Goal: Communication & Community: Ask a question

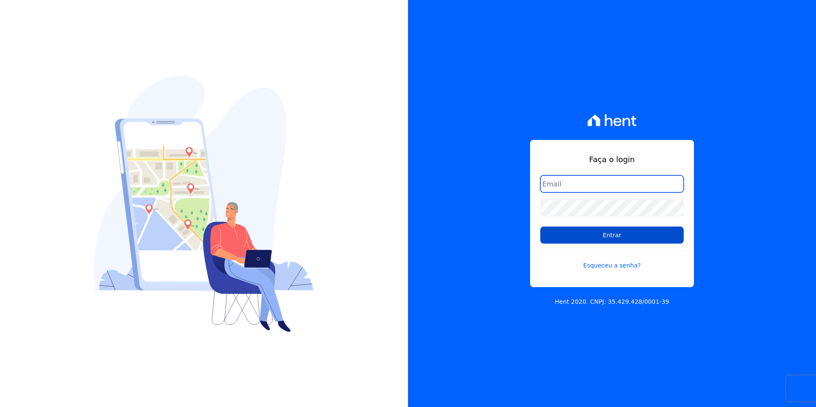
type input "[PERSON_NAME][EMAIL_ADDRESS][PERSON_NAME][DOMAIN_NAME]"
click at [602, 234] on input "Entrar" at bounding box center [611, 235] width 143 height 17
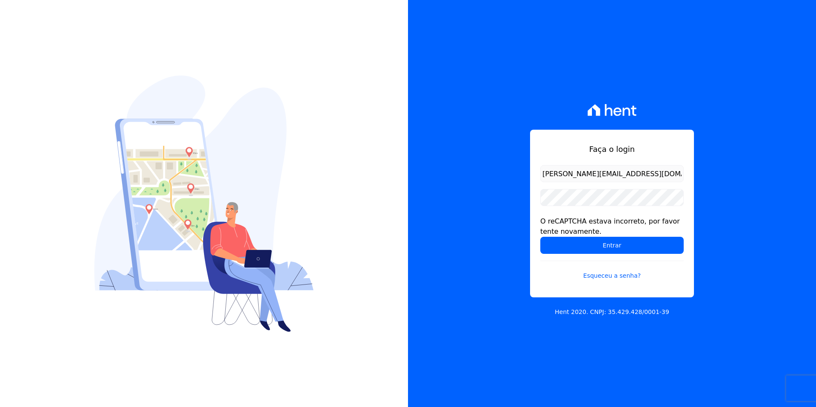
click at [604, 233] on div "O reCAPTCHA estava incorreto, por favor tente novamente." at bounding box center [611, 226] width 143 height 20
click at [599, 241] on input "Entrar" at bounding box center [611, 245] width 143 height 17
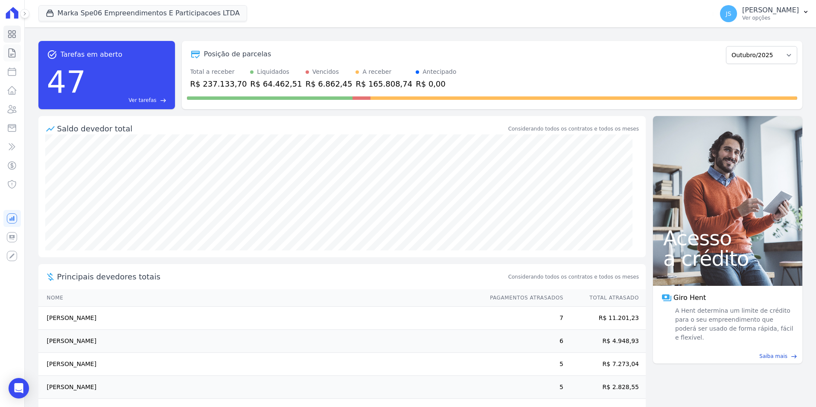
click at [12, 55] on icon at bounding box center [12, 53] width 6 height 9
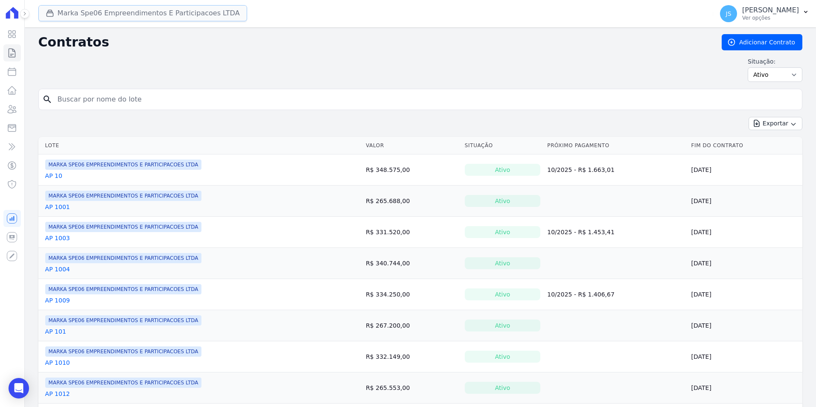
click at [109, 13] on button "Marka Spe06 Empreendimentos E Participacoes LTDA" at bounding box center [142, 13] width 209 height 16
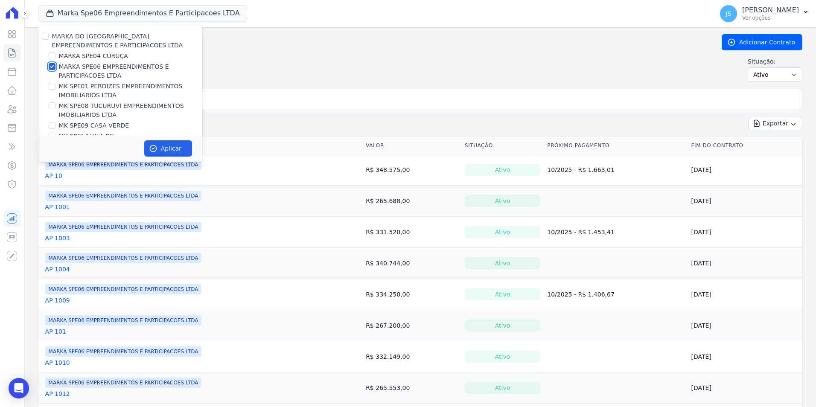
click at [52, 67] on input "MARKA SPE06 EMPREENDIMENTOS E PARTICIPACOES LTDA" at bounding box center [52, 66] width 7 height 7
click at [49, 67] on input "MARKA SPE06 EMPREENDIMENTOS E PARTICIPACOES LTDA" at bounding box center [52, 66] width 7 height 7
checkbox input "true"
click at [173, 146] on button "Aplicar" at bounding box center [168, 148] width 48 height 16
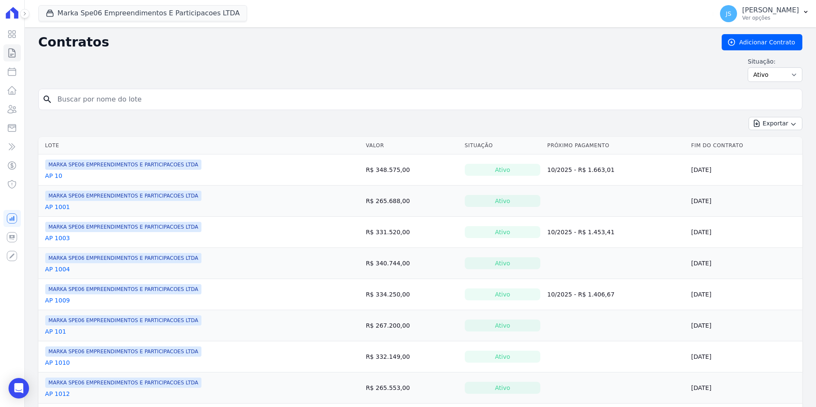
click at [124, 101] on input "search" at bounding box center [425, 99] width 746 height 17
click at [126, 100] on input "search" at bounding box center [425, 99] width 746 height 17
click at [148, 98] on input "search" at bounding box center [425, 99] width 746 height 17
type input "411"
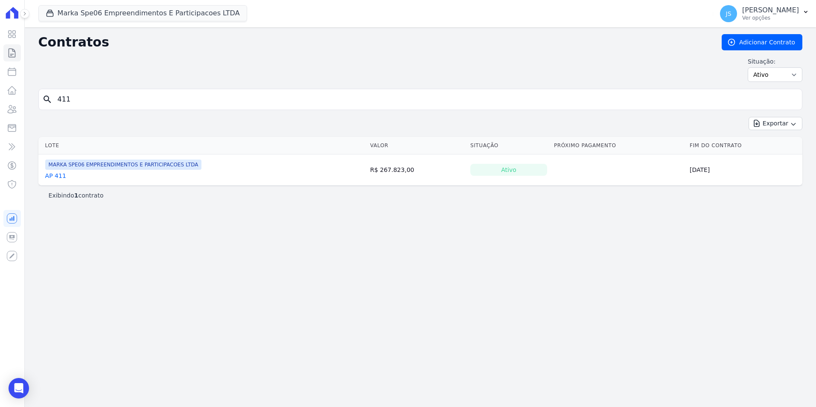
click at [58, 178] on link "AP 411" at bounding box center [55, 176] width 21 height 9
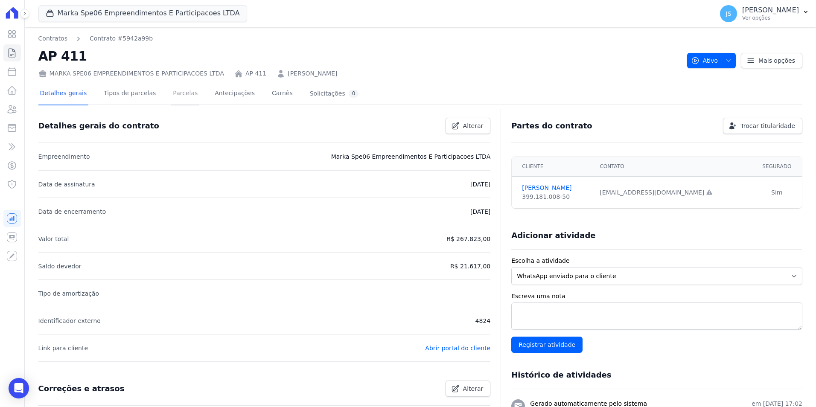
click at [178, 99] on link "Parcelas" at bounding box center [185, 94] width 28 height 23
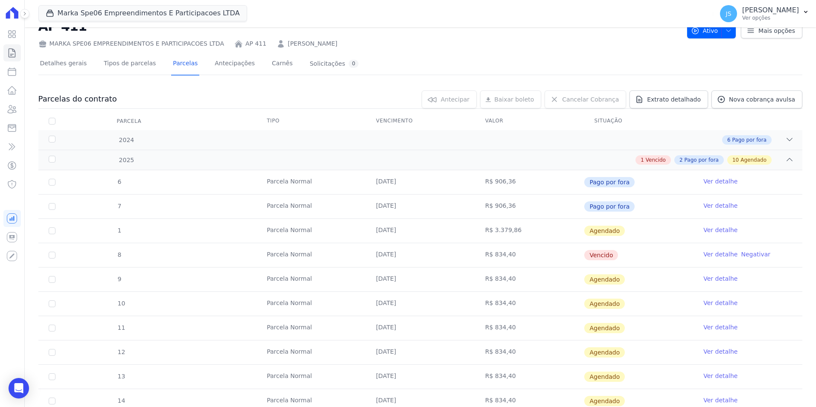
scroll to position [43, 0]
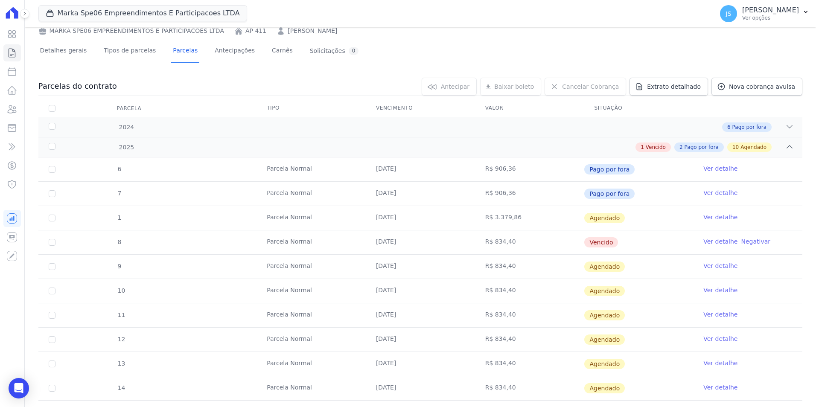
drag, startPoint x: 524, startPoint y: 266, endPoint x: 349, endPoint y: 262, distance: 174.6
click at [349, 262] on tr "9 Parcela Normal 25/05/2025 R$ 834,40 Agendado Ver detalhe" at bounding box center [420, 266] width 764 height 24
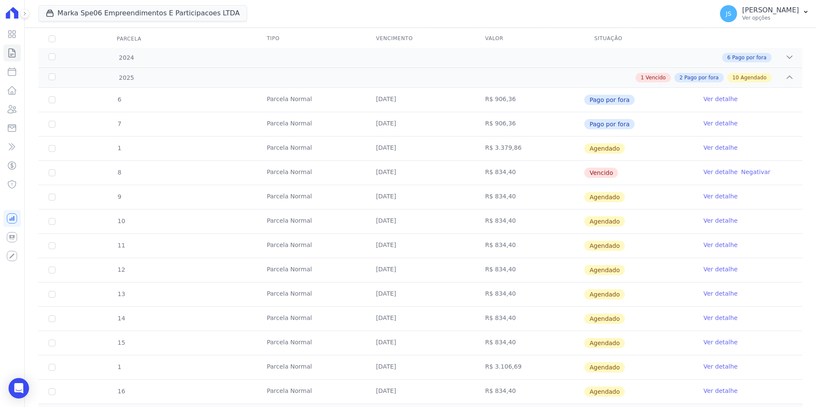
scroll to position [89, 0]
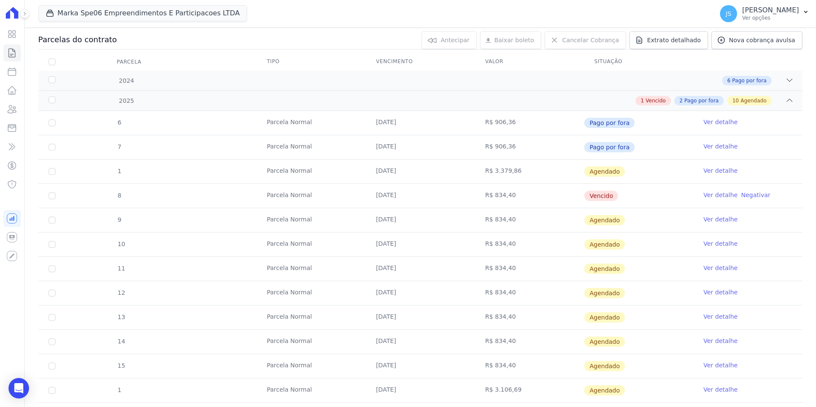
click at [715, 195] on link "Ver detalhe" at bounding box center [720, 195] width 34 height 9
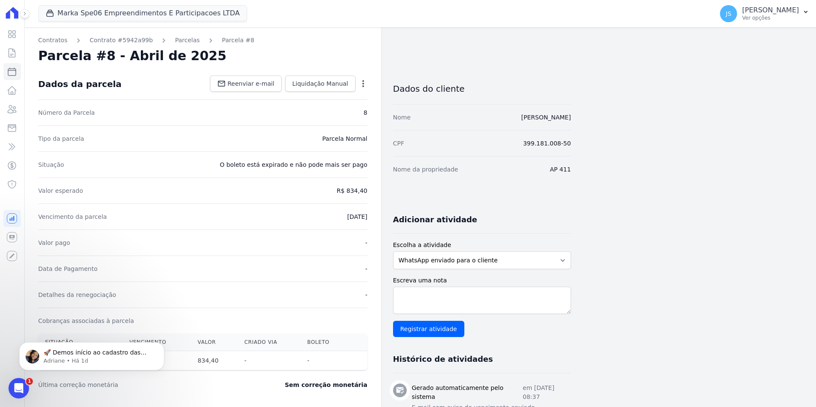
drag, startPoint x: 340, startPoint y: 216, endPoint x: 372, endPoint y: 221, distance: 32.8
click at [372, 221] on div "Contratos Contrato #5942a99b Parcelas Parcela #8 Parcela #8 - Abril de 2025 Dad…" at bounding box center [203, 370] width 356 height 686
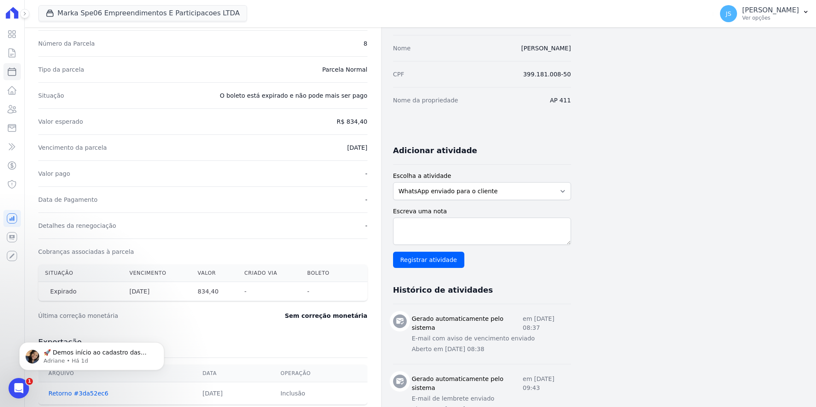
scroll to position [85, 0]
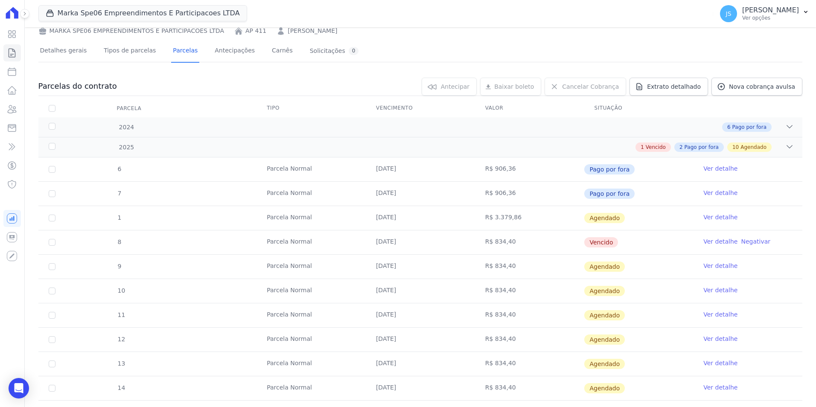
scroll to position [85, 0]
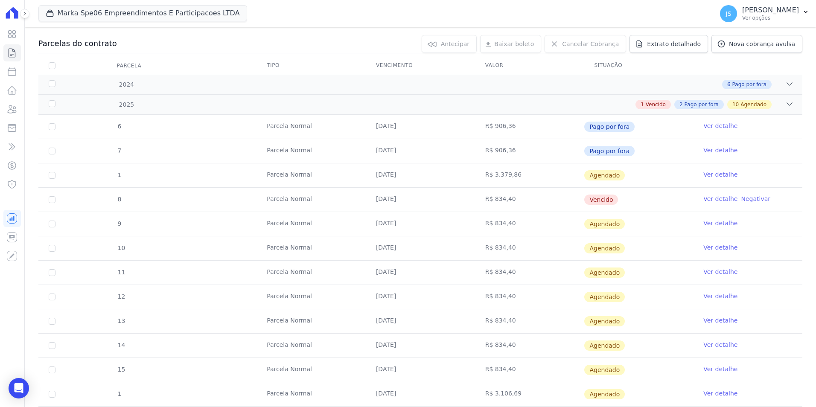
click at [717, 321] on link "Ver detalhe" at bounding box center [720, 320] width 34 height 9
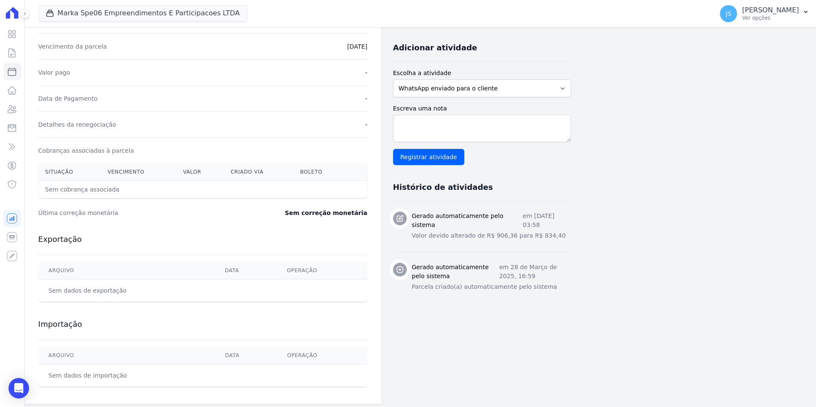
scroll to position [176, 0]
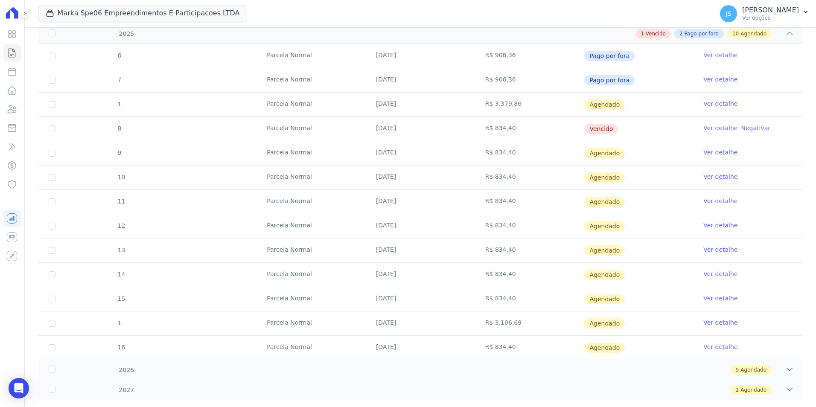
scroll to position [171, 0]
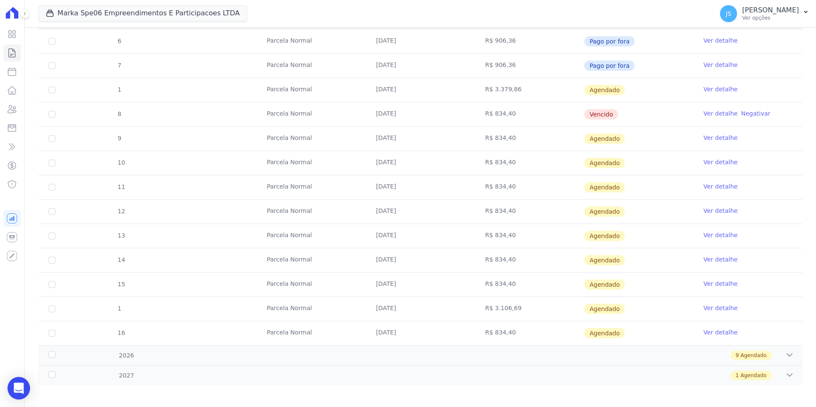
click at [11, 395] on div "Open Intercom Messenger" at bounding box center [19, 388] width 23 height 23
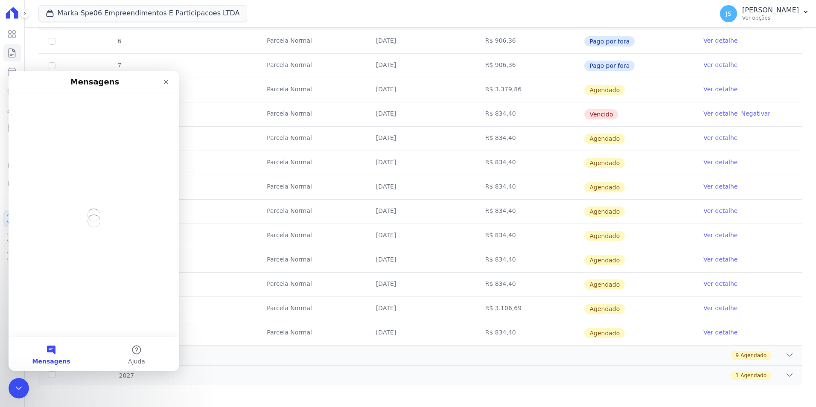
scroll to position [0, 0]
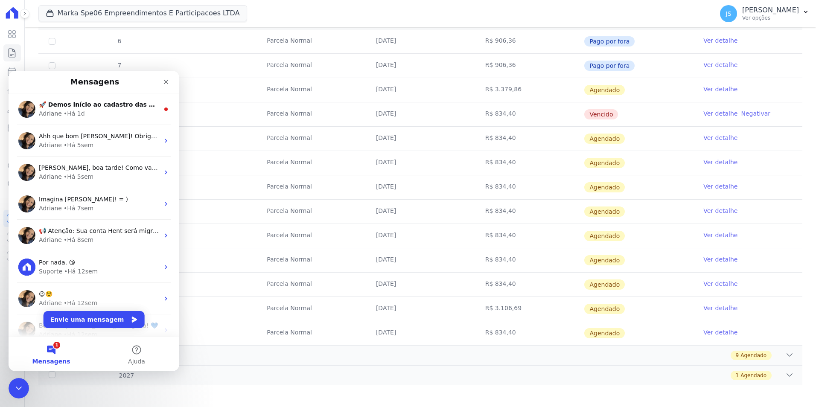
click at [54, 349] on button "1 Mensagens" at bounding box center [51, 354] width 85 height 34
click at [78, 321] on button "Envie uma mensagem" at bounding box center [94, 319] width 101 height 17
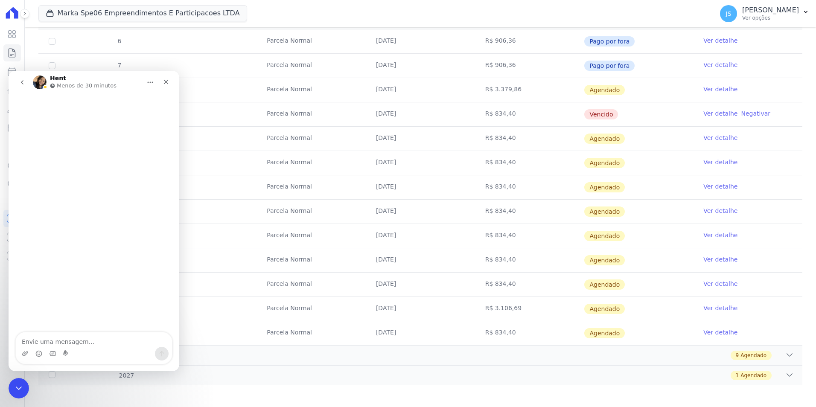
click at [49, 345] on textarea "Envie uma mensagem..." at bounding box center [94, 339] width 156 height 15
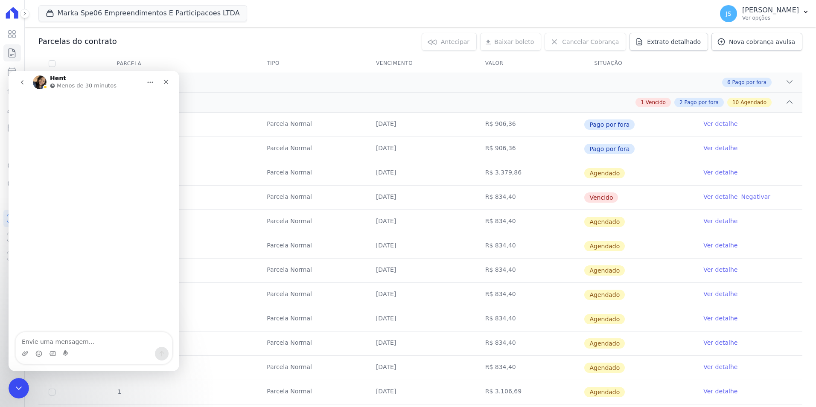
scroll to position [85, 0]
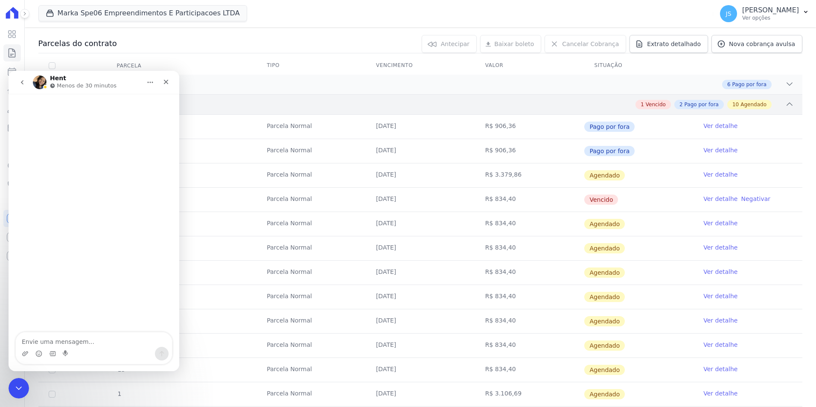
click at [756, 105] on span "Agendado" at bounding box center [753, 105] width 26 height 8
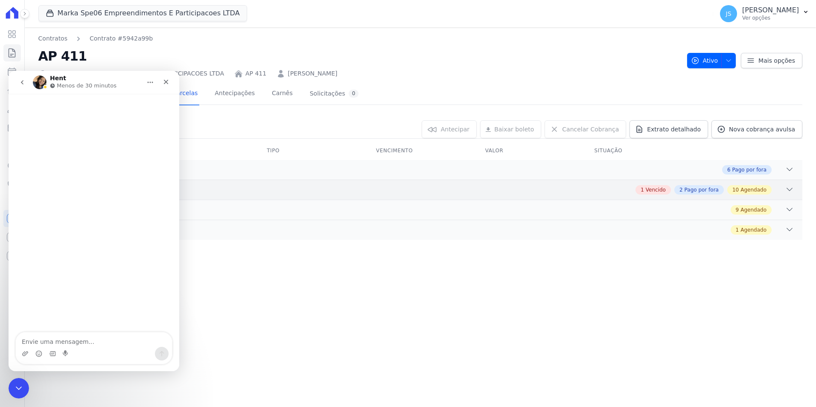
scroll to position [0, 0]
click at [165, 76] on div "Fechar" at bounding box center [165, 81] width 15 height 15
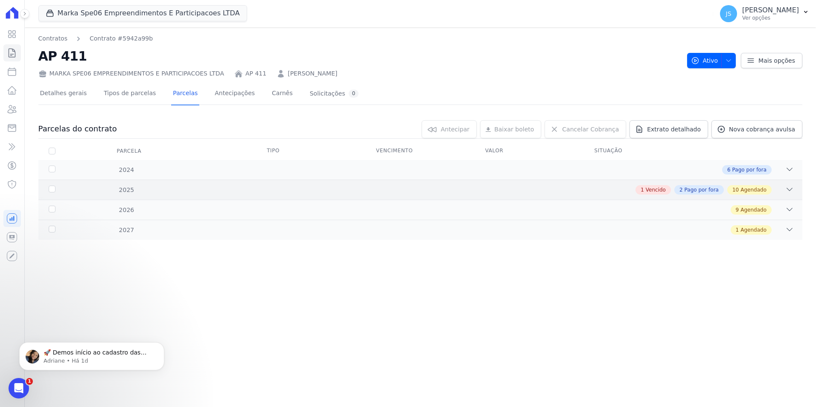
click at [788, 190] on icon at bounding box center [790, 189] width 6 height 3
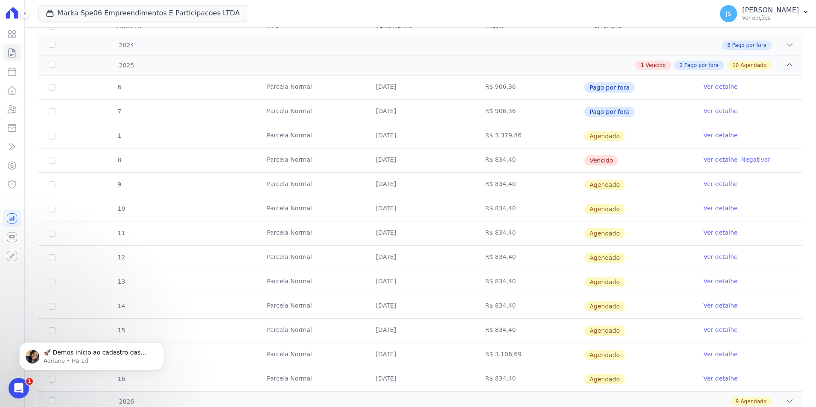
scroll to position [174, 0]
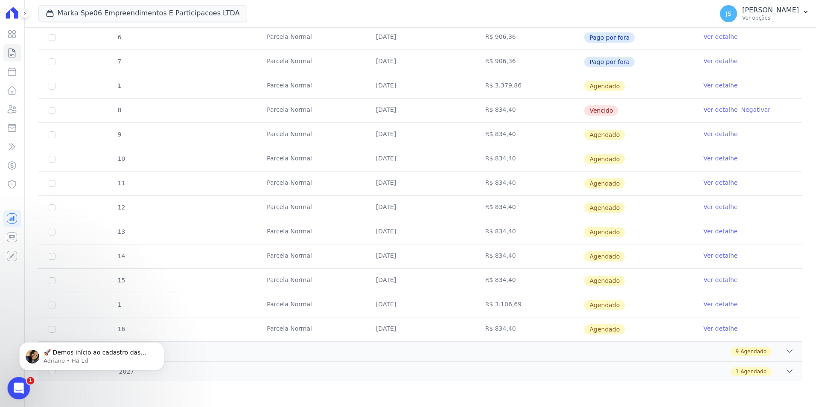
click at [27, 389] on div "Abertura do Messenger da Intercom" at bounding box center [17, 387] width 28 height 28
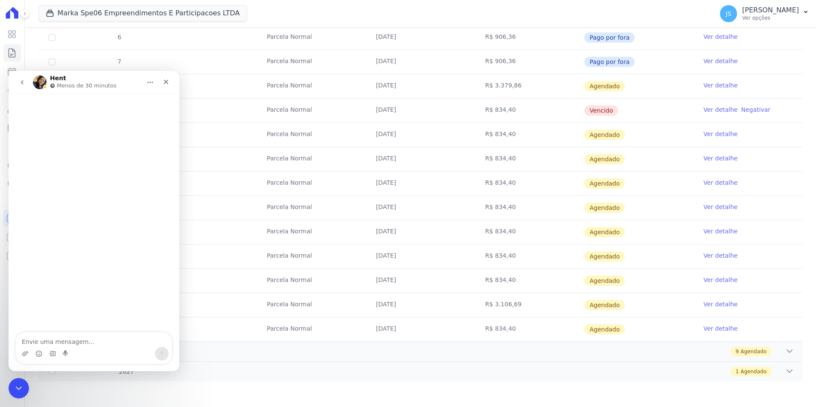
click at [69, 341] on textarea "Envie uma mensagem..." at bounding box center [94, 339] width 156 height 15
type textarea "Boa tarde, Tudo bem? Preciso ajustar um contrato, o fluxo do cliente não bate c…"
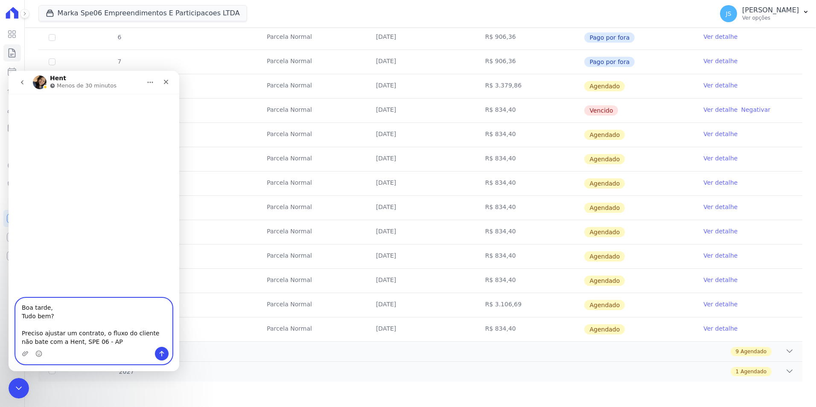
click at [97, 343] on textarea "Boa tarde, Tudo bem? Preciso ajustar um contrato, o fluxo do cliente não bate c…" at bounding box center [94, 322] width 156 height 49
click at [95, 347] on div "Boa tarde, Tudo bem? Preciso ajustar um contrato, o fluxo do cliente não bate c…" at bounding box center [94, 331] width 156 height 66
click at [96, 343] on textarea "Boa tarde, Tudo bem? Preciso ajustar um contrato, o fluxo do cliente não bate c…" at bounding box center [94, 322] width 156 height 49
click at [97, 340] on textarea "Boa tarde, Tudo bem? Preciso ajustar um contrato, o fluxo do cliente não bate c…" at bounding box center [94, 322] width 156 height 49
